Goal: Find specific page/section: Find specific page/section

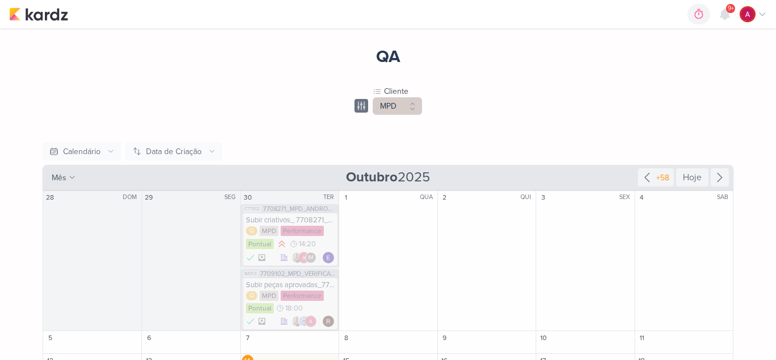
scroll to position [165, 0]
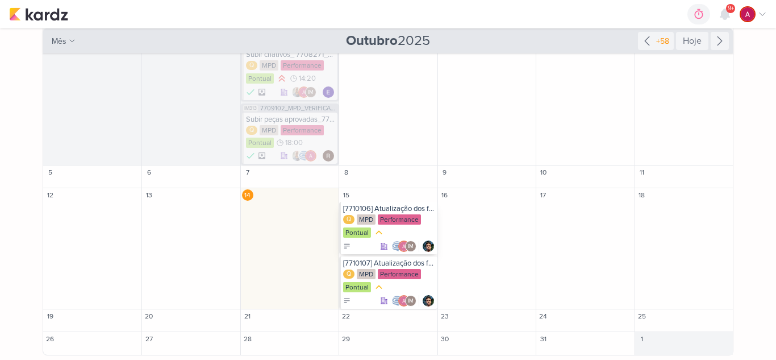
click at [380, 208] on div "[7710106] Atualização dos formulários: inclusão de campo para telefone manual" at bounding box center [388, 208] width 91 height 9
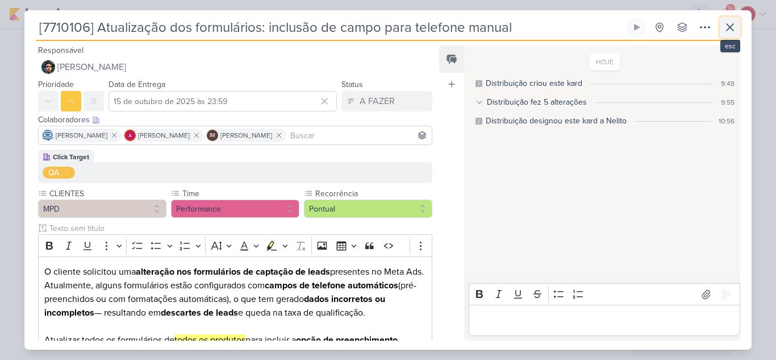
click at [726, 26] on icon at bounding box center [730, 27] width 14 height 14
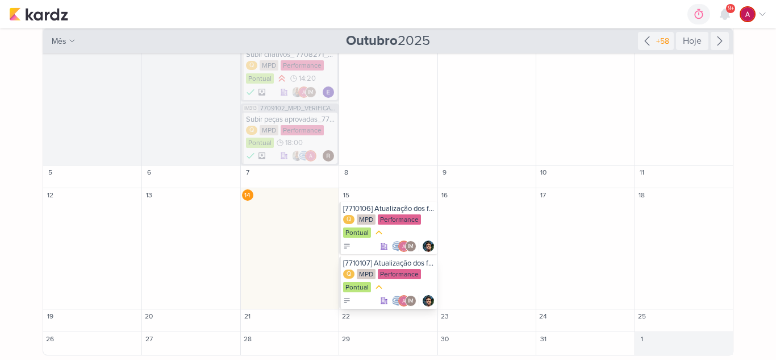
click at [387, 260] on div "[7710107] Atualização dos formulários: exclusão da pergunta de período de atend…" at bounding box center [388, 263] width 91 height 9
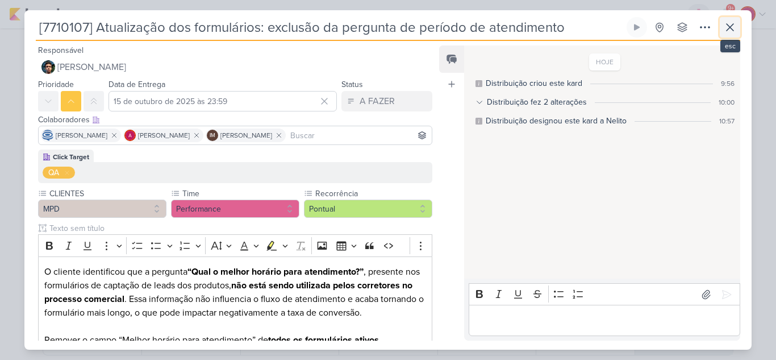
click at [731, 21] on icon at bounding box center [730, 27] width 14 height 14
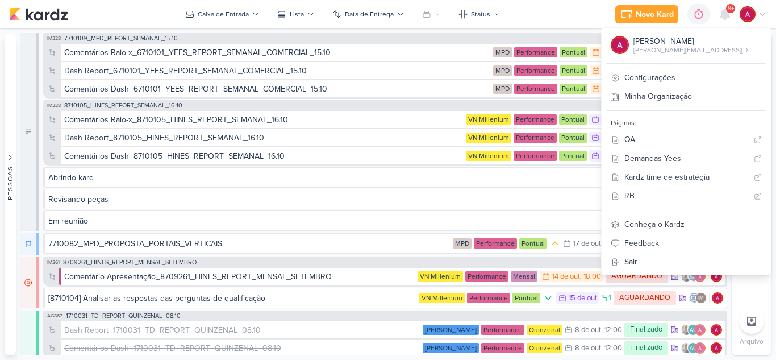
click at [568, 9] on div "Novo Kard Ctrl + k 0h0m Sessão desligada... Hoje 0h0m Semana 0h0m Mês 0h0m" at bounding box center [388, 14] width 758 height 28
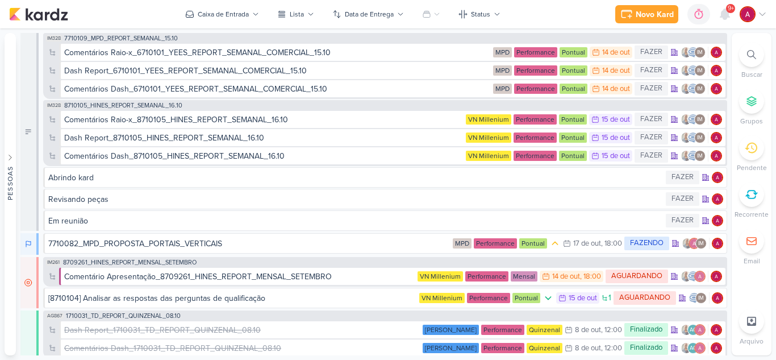
click at [752, 61] on div at bounding box center [751, 54] width 25 height 25
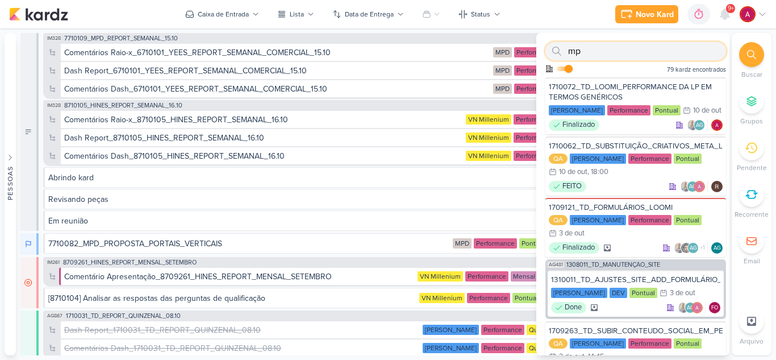
type input "m"
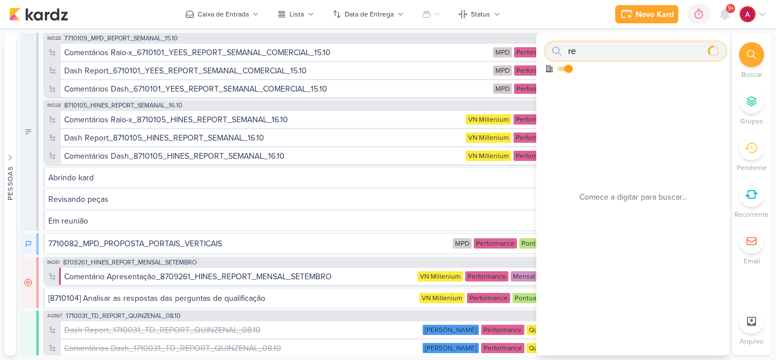
type input "r"
click at [564, 12] on div "Novo Kard Ctrl + k 0h0m Sessão desligada... Hoje 0h0m Semana 0h0m Mês 0h0m" at bounding box center [388, 14] width 758 height 28
